Goal: Navigation & Orientation: Find specific page/section

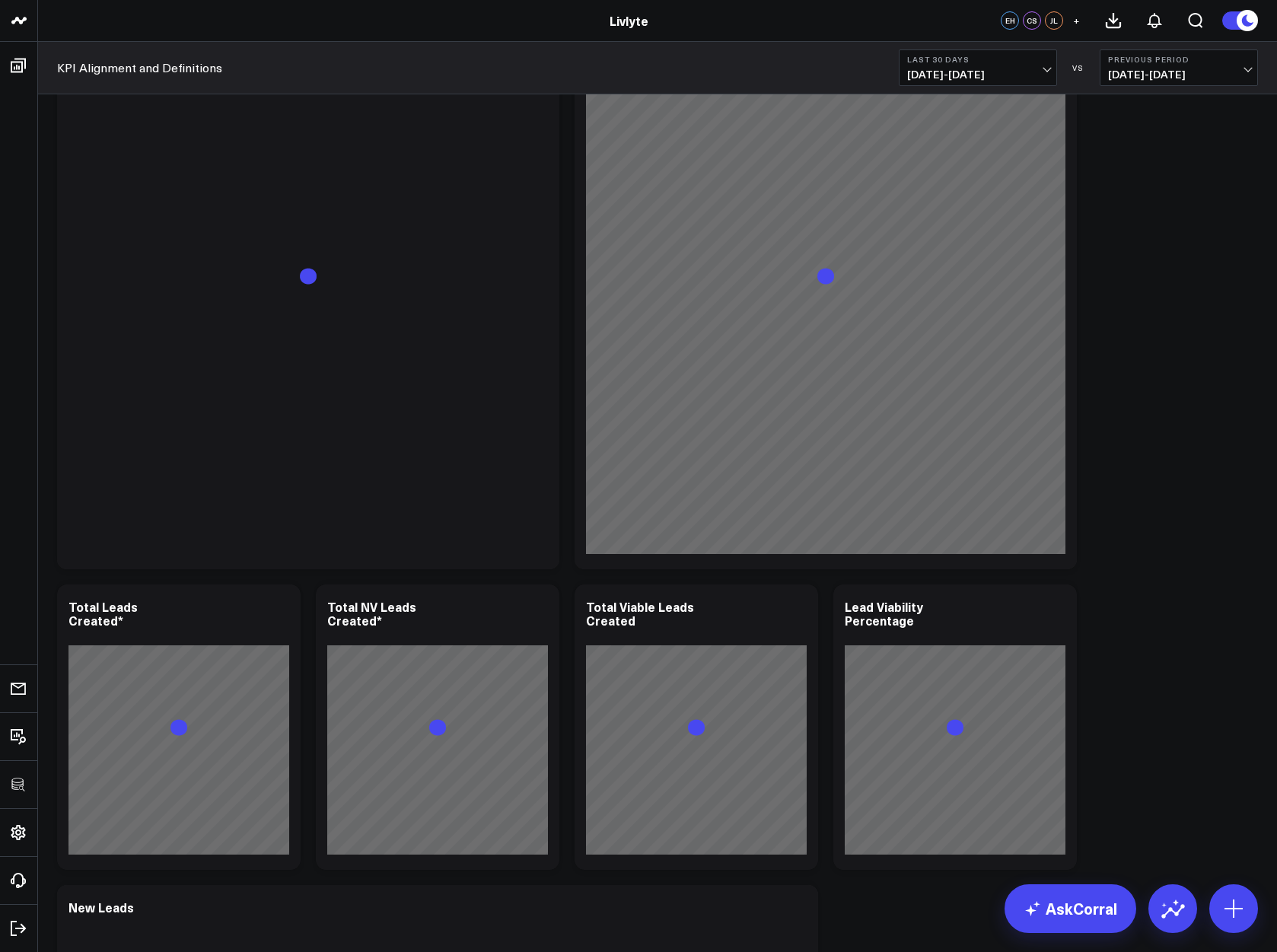
scroll to position [2477, 0]
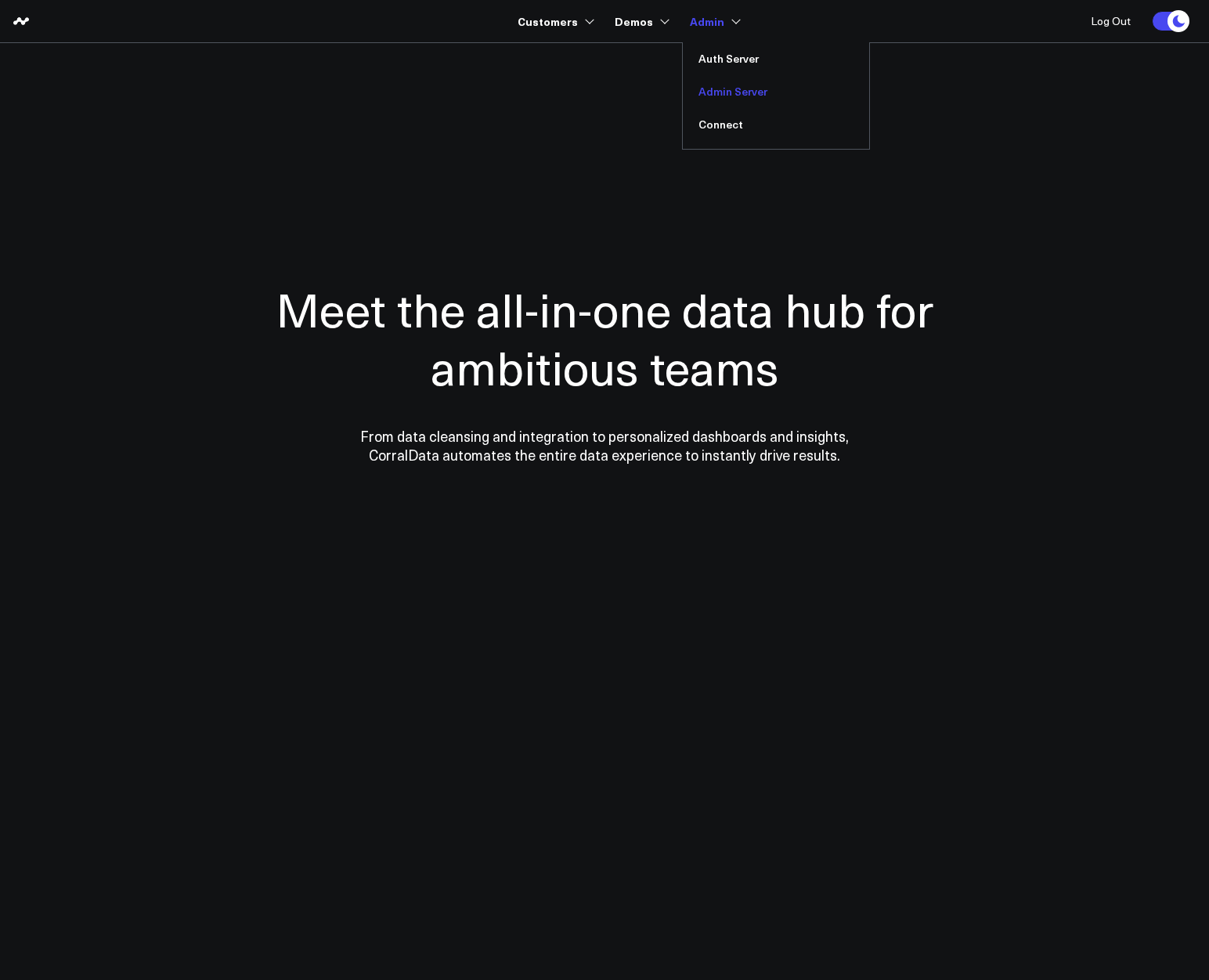
click at [728, 75] on link "Admin Server" at bounding box center [776, 92] width 187 height 33
click at [720, 51] on link "Auth Server" at bounding box center [776, 59] width 187 height 33
